Goal: Communication & Community: Answer question/provide support

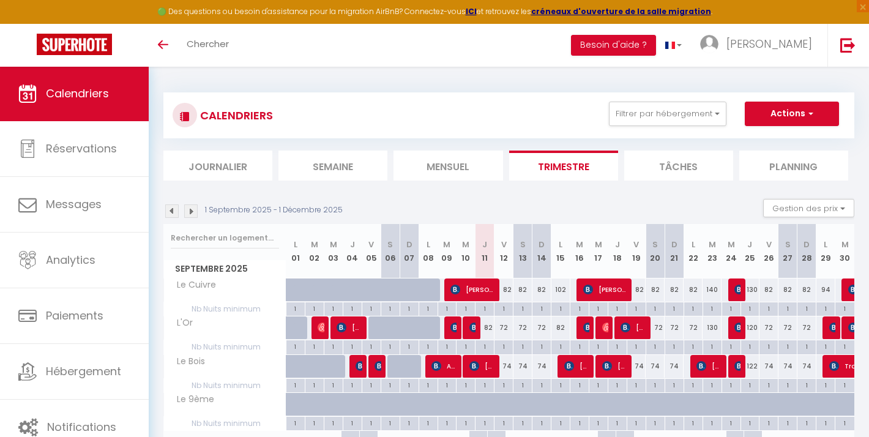
select select
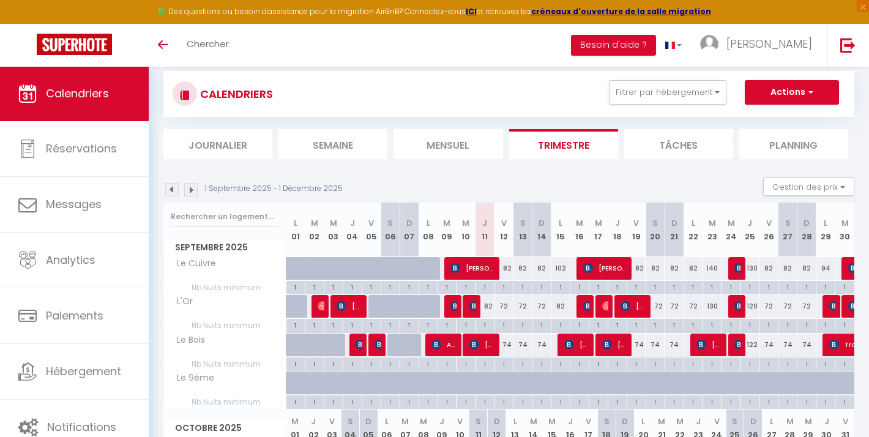
click at [473, 306] on img at bounding box center [474, 306] width 10 height 10
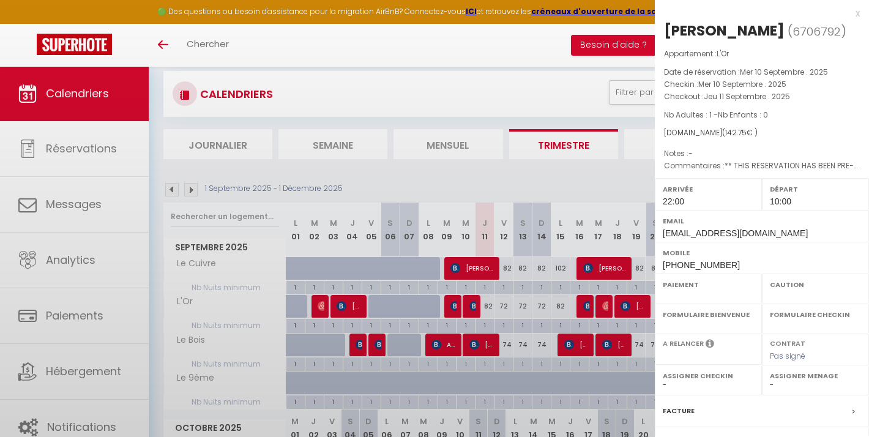
select select "OK"
select select "1"
select select "0"
select select "1"
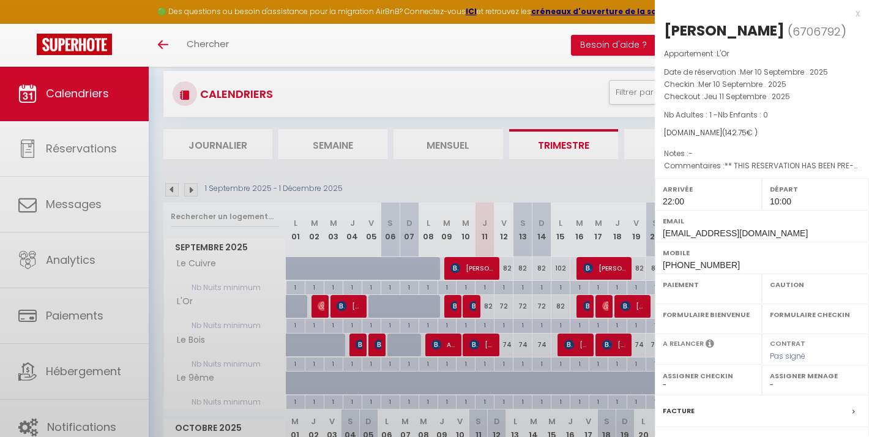
select select
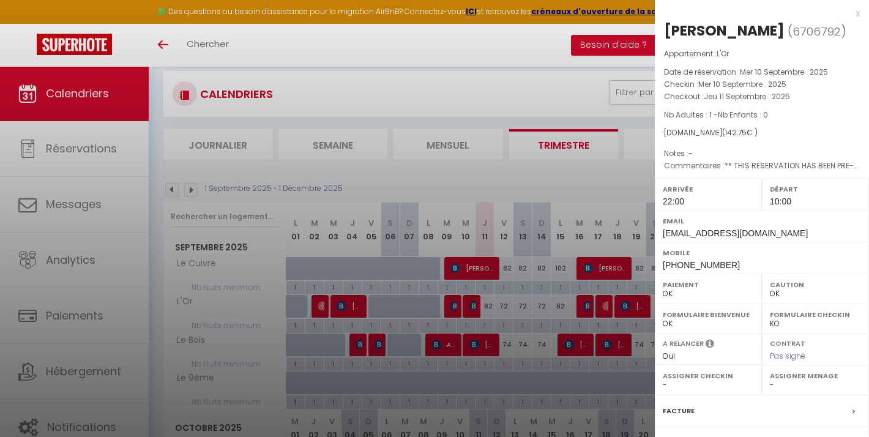
click at [486, 342] on div at bounding box center [434, 218] width 869 height 437
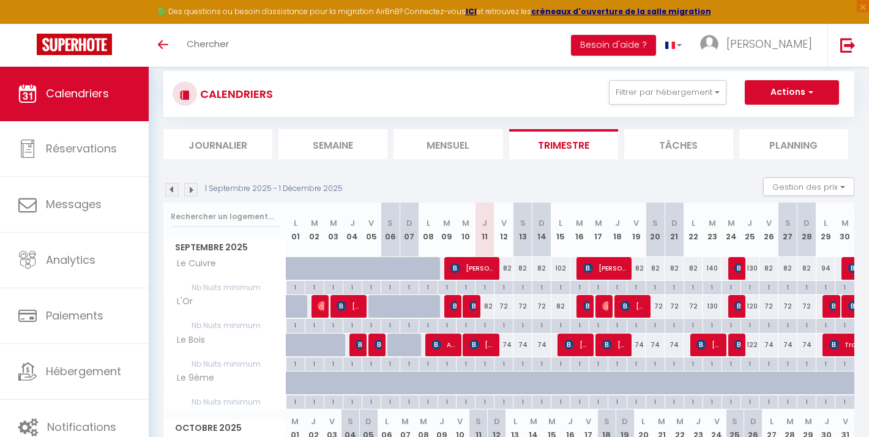
click at [486, 342] on span "[PERSON_NAME]" at bounding box center [481, 344] width 25 height 23
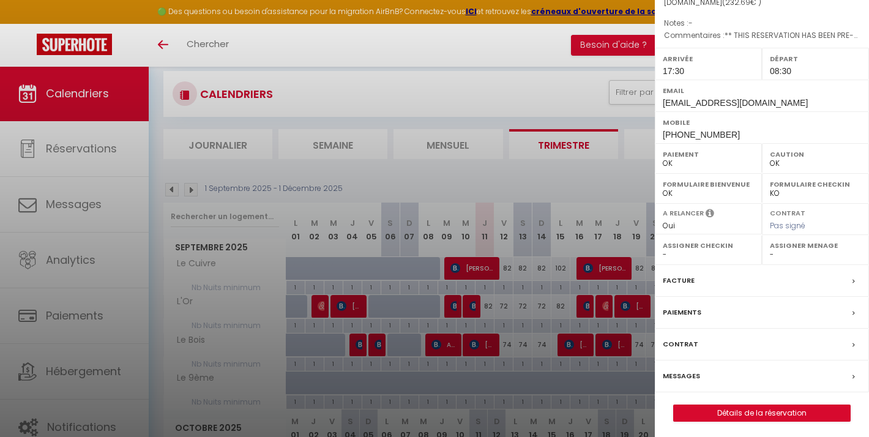
scroll to position [130, 0]
click at [684, 374] on label "Messages" at bounding box center [680, 376] width 37 height 13
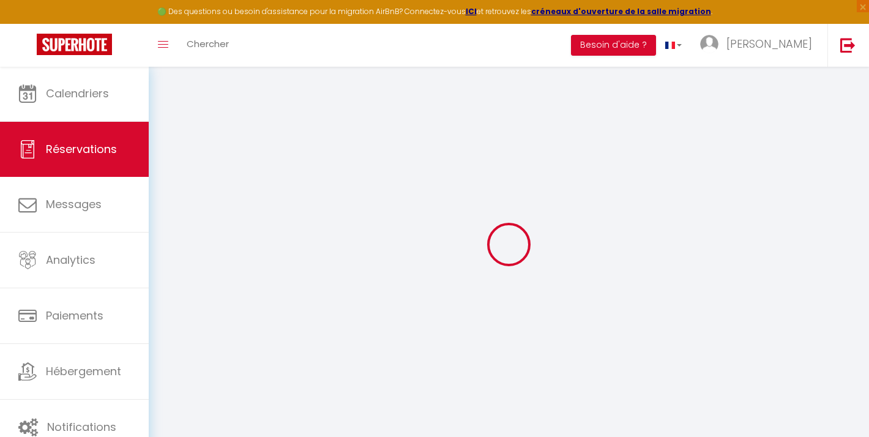
select select
checkbox input "false"
type voyageur0 "** THIS RESERVATION HAS BEEN PRE-PAID ** BOOKING NOTE : Payment charge is EUR 3…"
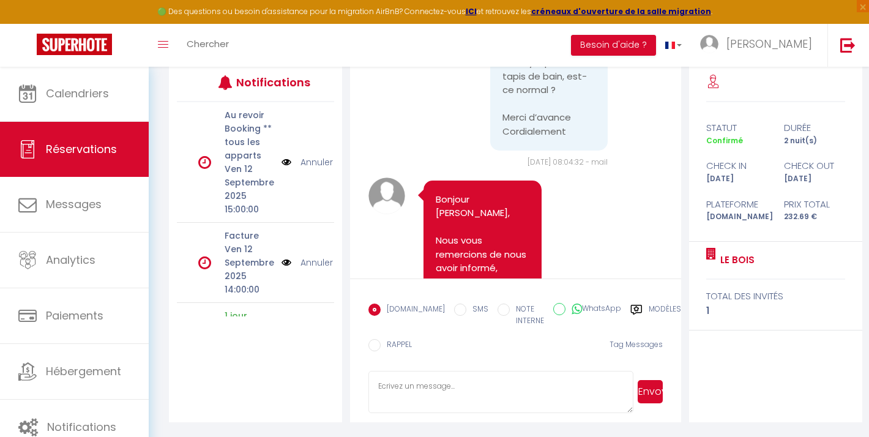
scroll to position [161, 0]
click at [440, 378] on textarea at bounding box center [500, 392] width 264 height 43
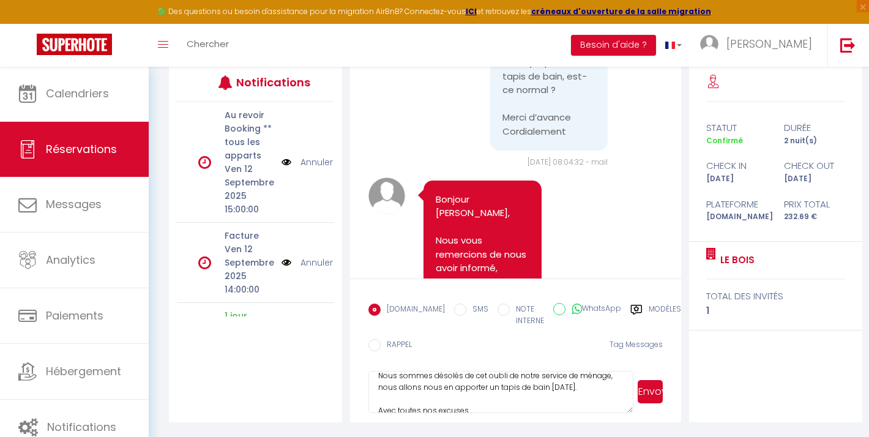
drag, startPoint x: 472, startPoint y: 409, endPoint x: 363, endPoint y: 371, distance: 115.9
click at [363, 371] on form "[DOMAIN_NAME] SMS NOTE INTERNE WhatsApp Modèles 11 « ‹ » › [DATE] [PHONE_NUMBER…" at bounding box center [515, 350] width 330 height 144
paste textarea "Nous vous présentons toutes nos excuses pour l’oubli du tapis de bain lors du m…"
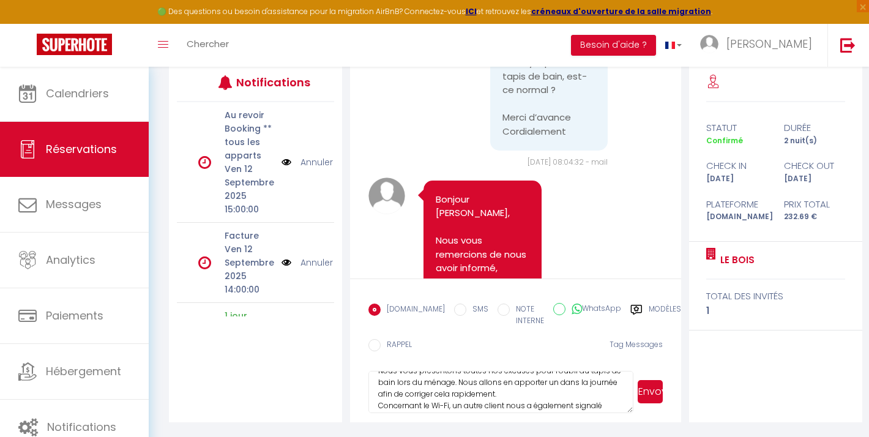
click at [513, 395] on textarea "Bonjour [PERSON_NAME] Nous vous présentons toutes nos excuses pour l’oubli du t…" at bounding box center [500, 392] width 264 height 43
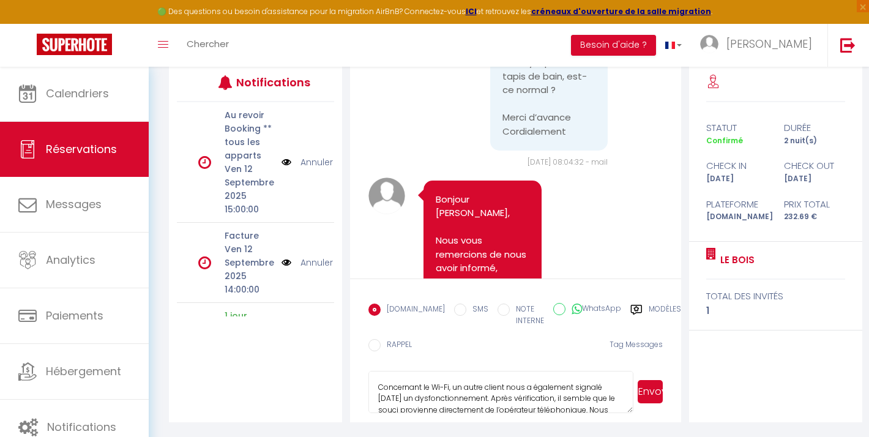
scroll to position [70, 0]
drag, startPoint x: 454, startPoint y: 381, endPoint x: 468, endPoint y: 392, distance: 17.9
click at [468, 392] on textarea "Bonjour [PERSON_NAME] Nous vous présentons toutes nos excuses pour l’oubli du t…" at bounding box center [500, 392] width 264 height 43
click at [568, 392] on textarea "Bonjour [PERSON_NAME] Nous vous présentons toutes nos excuses pour l’oubli du t…" at bounding box center [500, 392] width 264 height 43
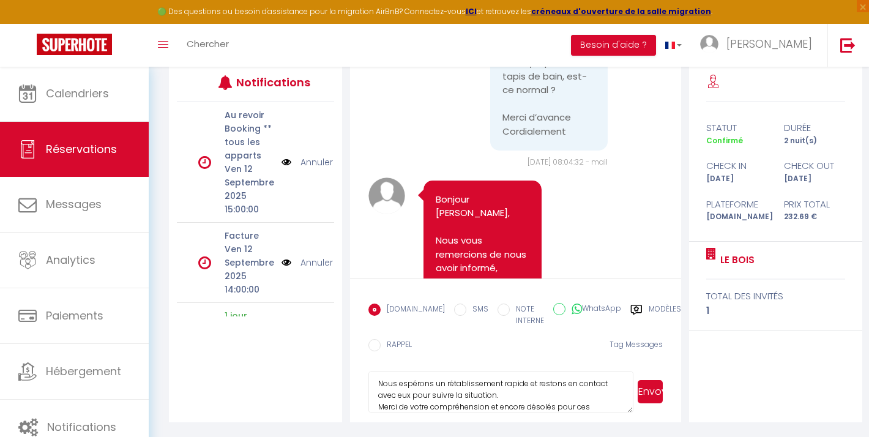
click at [507, 388] on textarea "Bonjour [PERSON_NAME] Nous vous présentons toutes nos excuses pour l’oubli du t…" at bounding box center [500, 392] width 264 height 43
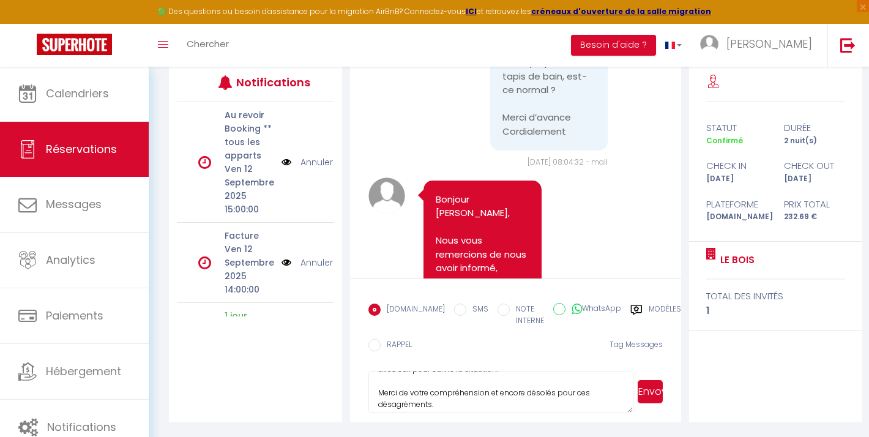
scroll to position [131, 0]
click at [447, 396] on textarea "Bonjour [PERSON_NAME] Nous vous présentons toutes nos excuses pour l’oubli du t…" at bounding box center [500, 392] width 264 height 43
type textarea "Bonjour [PERSON_NAME] Nous vous présentons toutes nos excuses pour l’oubli du t…"
click at [647, 388] on button "Envoyer" at bounding box center [649, 391] width 25 height 23
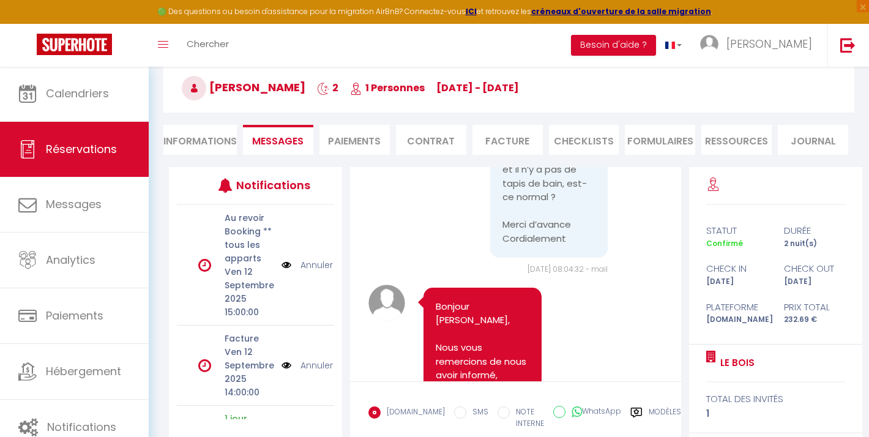
scroll to position [8348, 0]
